Goal: Find specific page/section

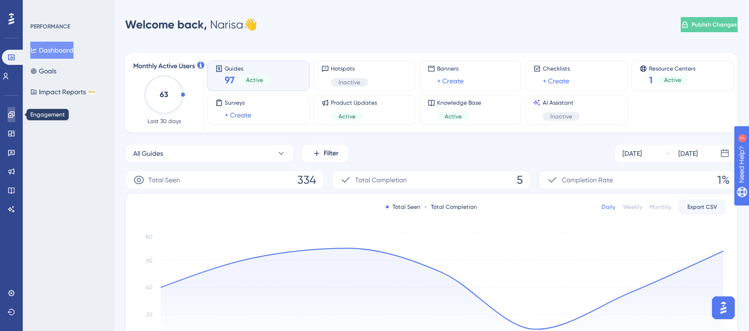
click at [9, 115] on icon at bounding box center [11, 114] width 6 height 6
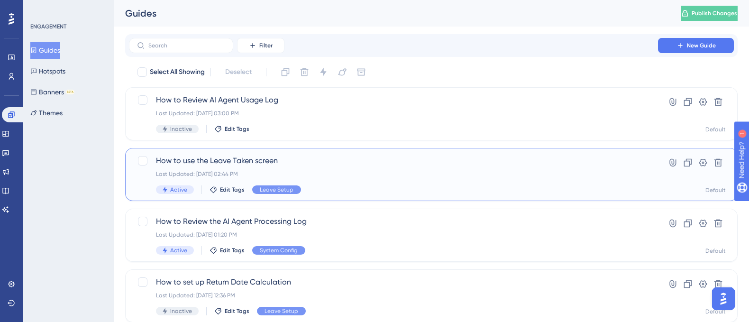
click at [249, 160] on span "How to use the Leave Taken screen" at bounding box center [393, 160] width 475 height 11
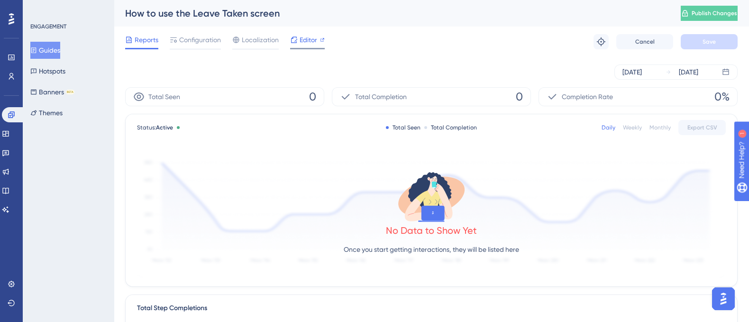
click at [308, 38] on span "Editor" at bounding box center [309, 39] width 18 height 11
